Goal: Ask a question

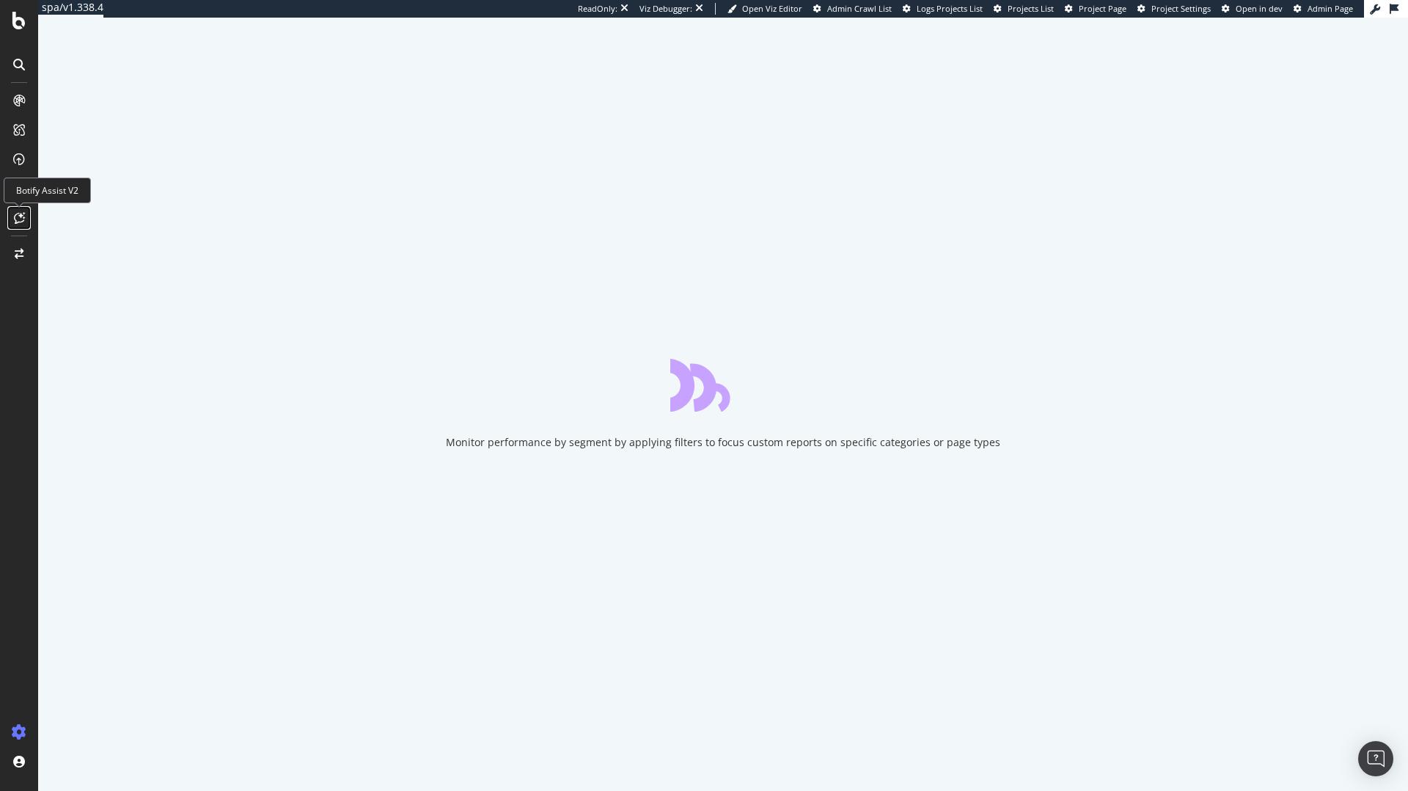
click at [18, 214] on icon at bounding box center [19, 218] width 11 height 12
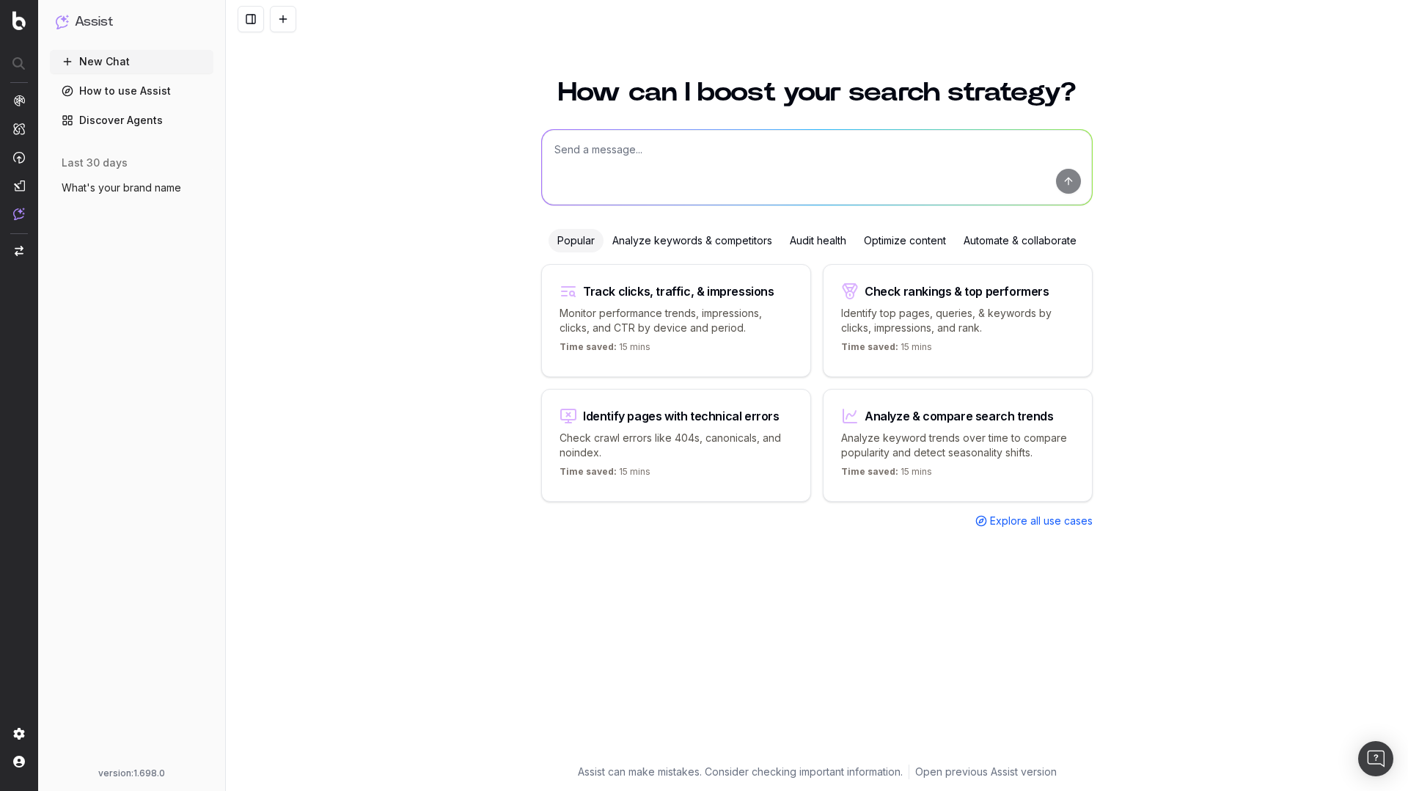
click at [120, 191] on span "What's your brand name" at bounding box center [122, 187] width 120 height 15
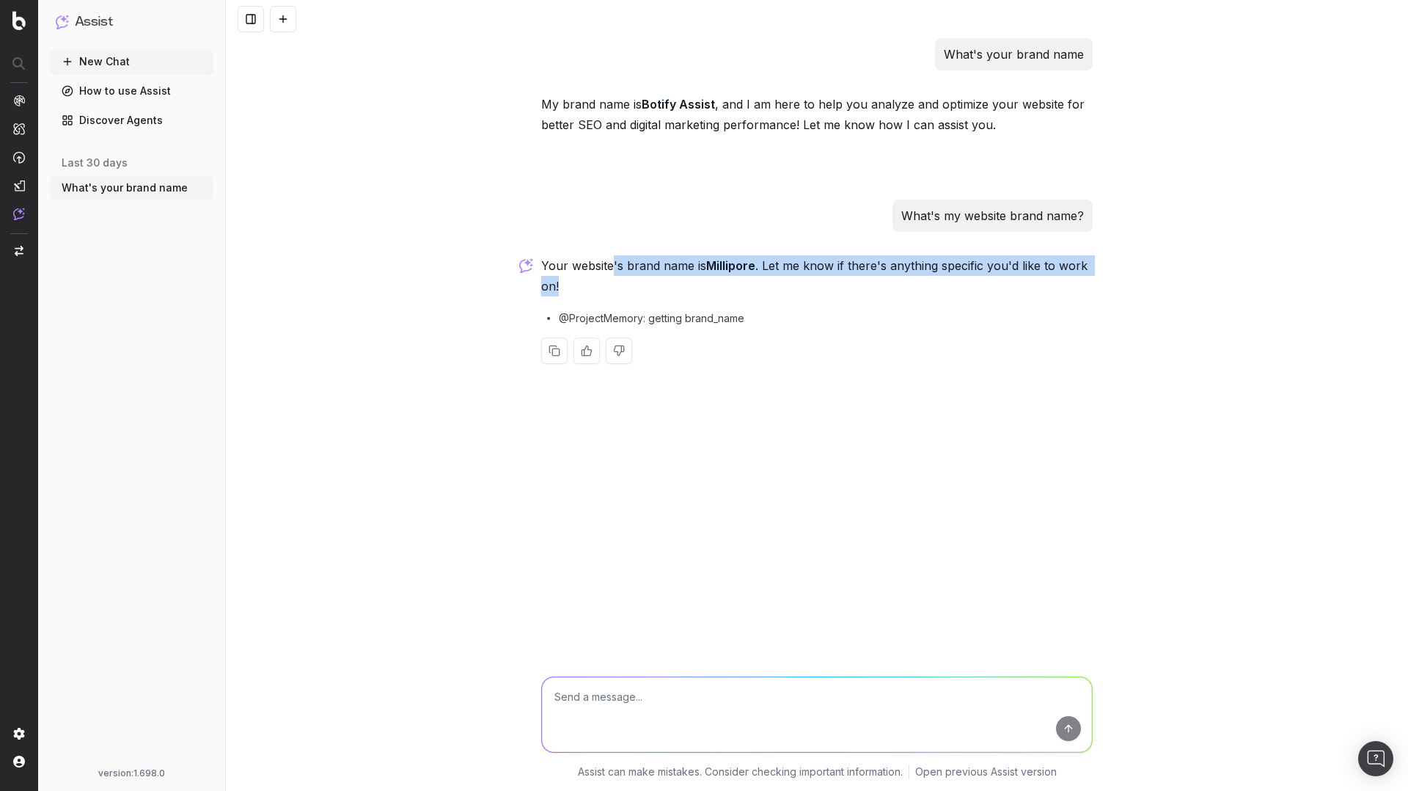
drag, startPoint x: 772, startPoint y: 278, endPoint x: 609, endPoint y: 271, distance: 163.0
click at [609, 271] on p "Your website's brand name is [PERSON_NAME] . Let me know if there's anything sp…" at bounding box center [817, 275] width 552 height 41
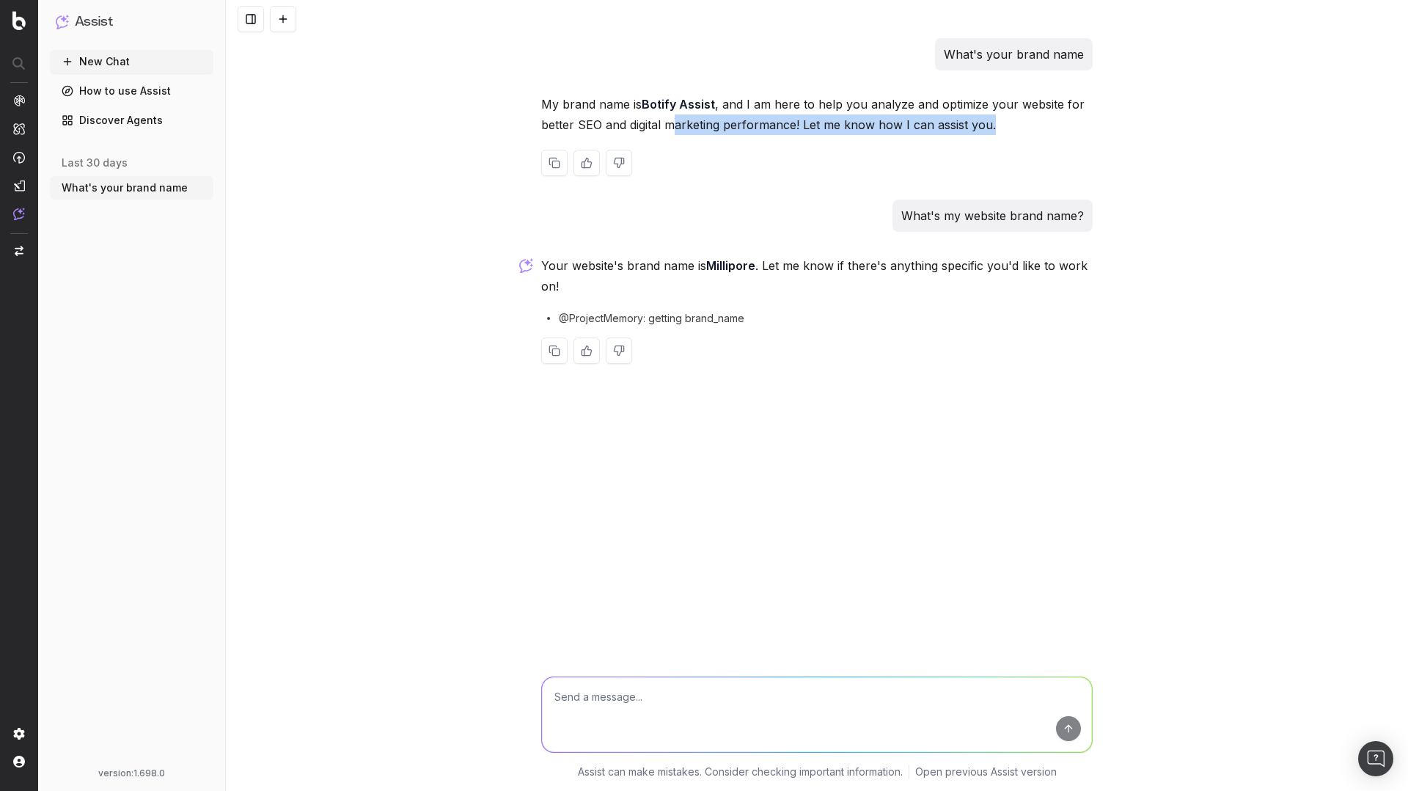
drag, startPoint x: 1028, startPoint y: 131, endPoint x: 673, endPoint y: 131, distance: 355.0
click at [674, 131] on p "My brand name is Botify Assist , and I am here to help you analyze and optimize…" at bounding box center [817, 114] width 552 height 41
click at [673, 131] on p "My brand name is Botify Assist , and I am here to help you analyze and optimize…" at bounding box center [817, 114] width 552 height 41
click at [633, 709] on textarea at bounding box center [817, 714] width 550 height 75
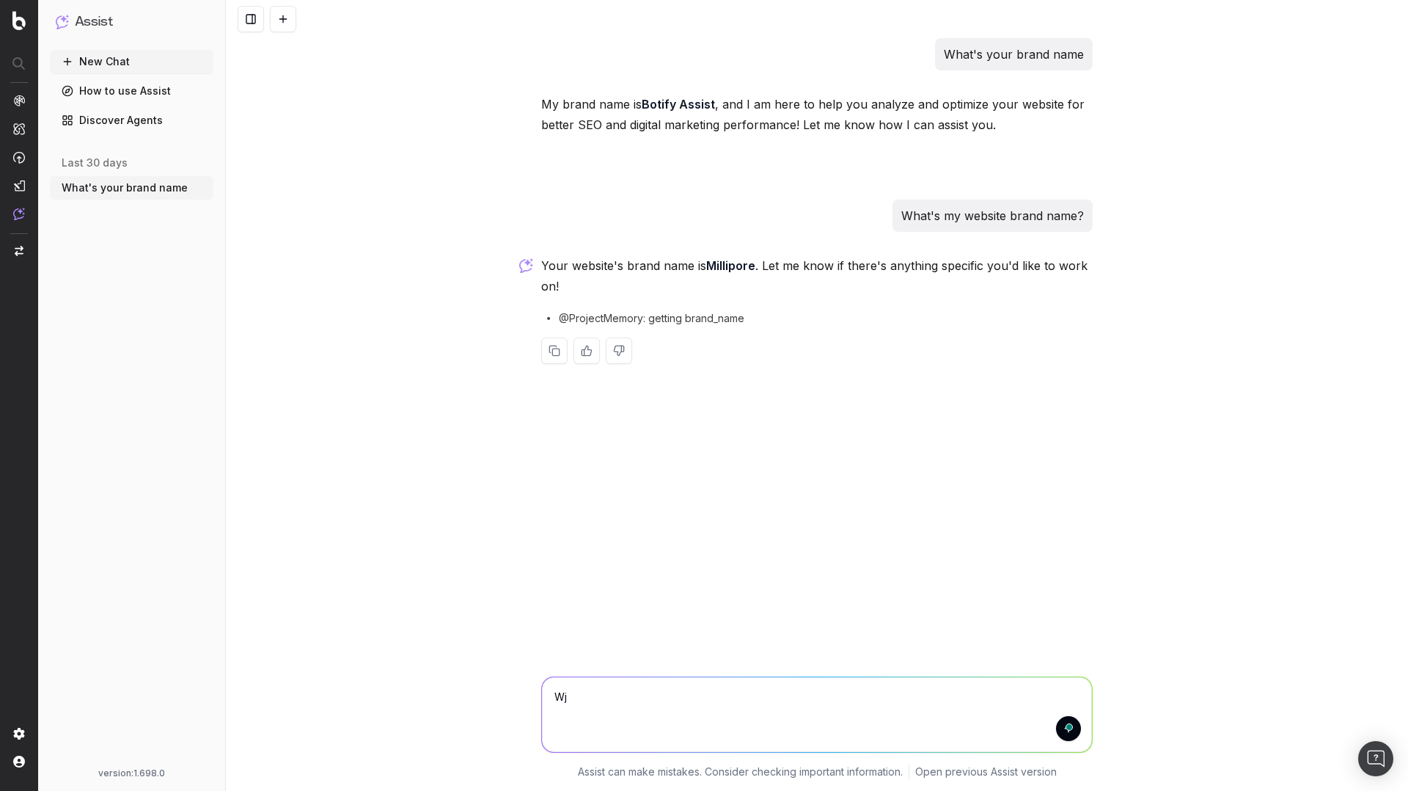
type textarea "Wja"
